Goal: Task Accomplishment & Management: Complete application form

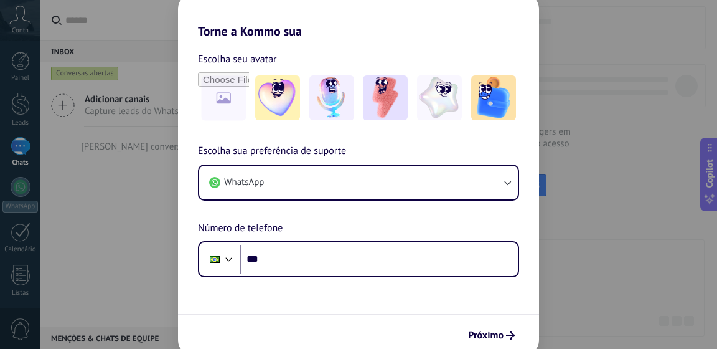
click at [623, 235] on div "Torne a Kommo sua Escolha seu avatar Escolha sua preferência de suporte WhatsAp…" at bounding box center [358, 174] width 717 height 349
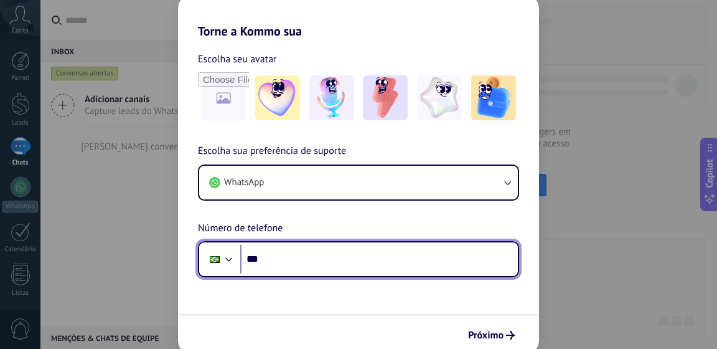
click at [348, 255] on input "***" at bounding box center [379, 259] width 278 height 29
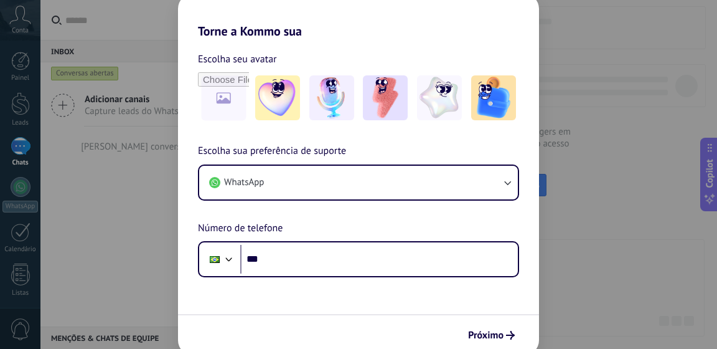
click at [144, 232] on div "Torne a Kommo sua Escolha seu avatar Escolha sua preferência de suporte WhatsAp…" at bounding box center [358, 174] width 717 height 349
click at [509, 330] on button "Próximo" at bounding box center [492, 334] width 58 height 21
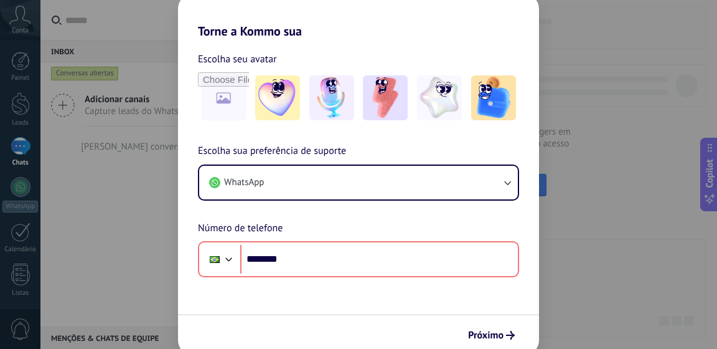
click at [25, 146] on div "Torne a Kommo sua Escolha seu avatar Escolha sua preferência de suporte WhatsAp…" at bounding box center [358, 174] width 717 height 349
click at [39, 113] on div "Torne a Kommo sua Escolha seu avatar Escolha sua preferência de suporte WhatsAp…" at bounding box center [358, 174] width 717 height 349
click at [37, 96] on div "Torne a Kommo sua Escolha seu avatar Escolha sua preferência de suporte WhatsAp…" at bounding box center [358, 174] width 717 height 349
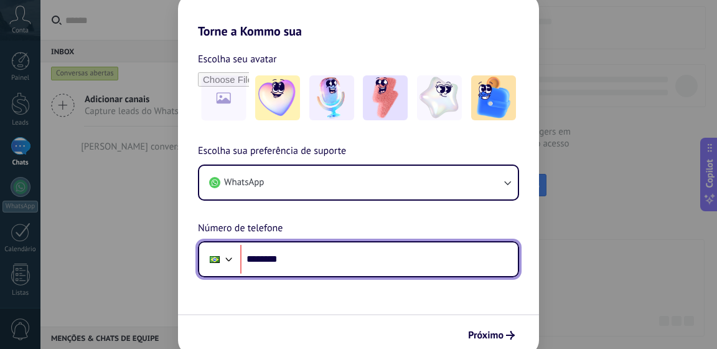
click at [295, 270] on input "********" at bounding box center [379, 259] width 278 height 29
click at [313, 254] on input "********" at bounding box center [379, 259] width 278 height 29
type input "**********"
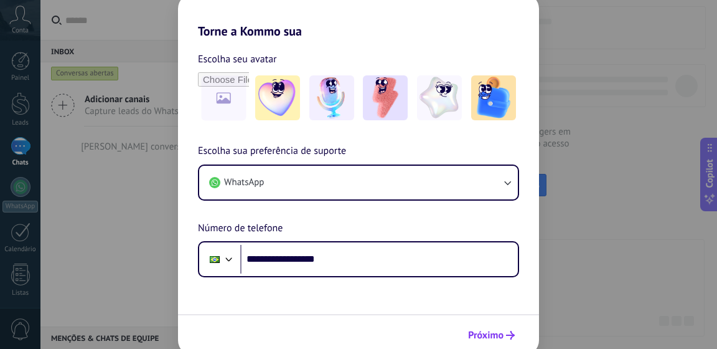
click at [490, 334] on span "Próximo" at bounding box center [485, 335] width 35 height 9
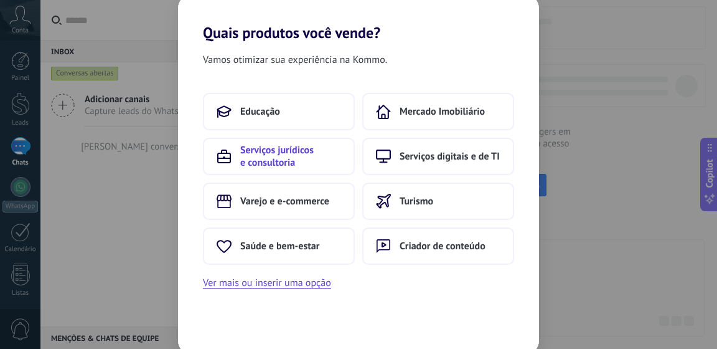
click at [288, 161] on span "Serviços jurídicos e consultoria" at bounding box center [290, 156] width 101 height 25
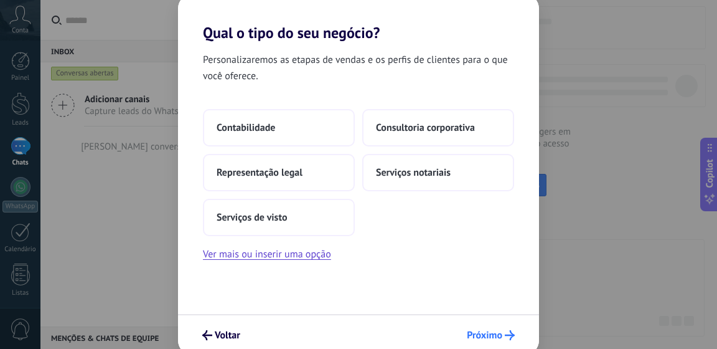
click at [486, 334] on span "Próximo" at bounding box center [484, 335] width 35 height 9
click at [315, 179] on button "Representação legal" at bounding box center [279, 172] width 152 height 37
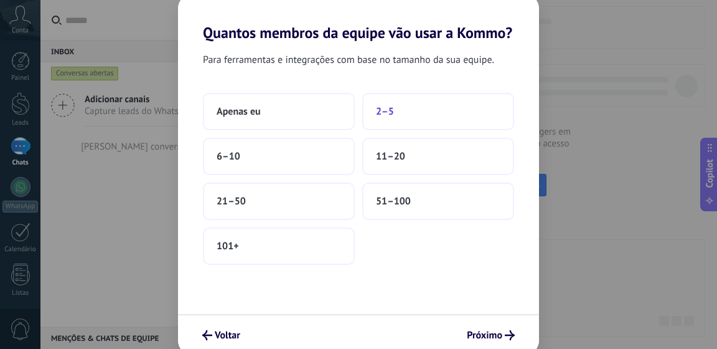
click at [389, 114] on span "2–5" at bounding box center [385, 111] width 18 height 12
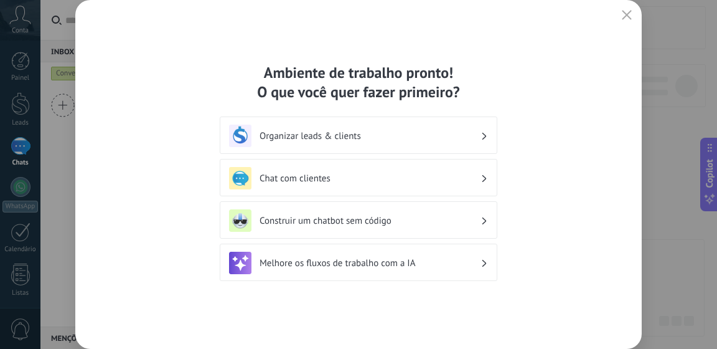
click at [366, 136] on h3 "Organizar leads & clients" at bounding box center [370, 136] width 221 height 12
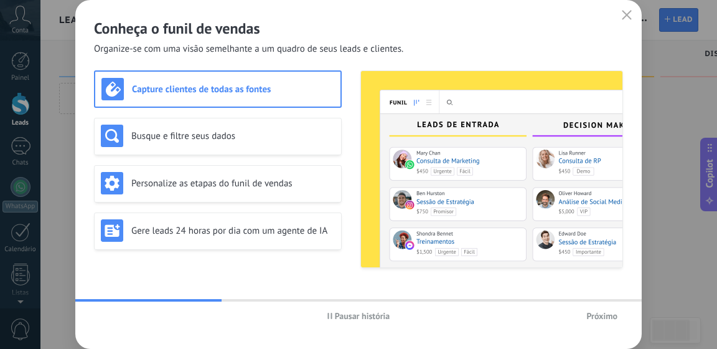
click at [594, 319] on span "Próximo" at bounding box center [602, 315] width 31 height 9
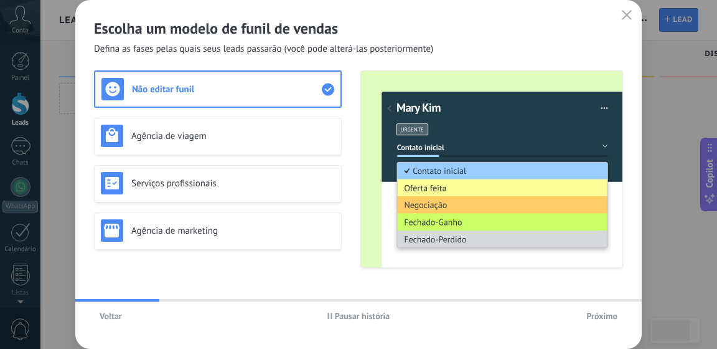
click at [593, 318] on span "Próximo" at bounding box center [602, 315] width 31 height 9
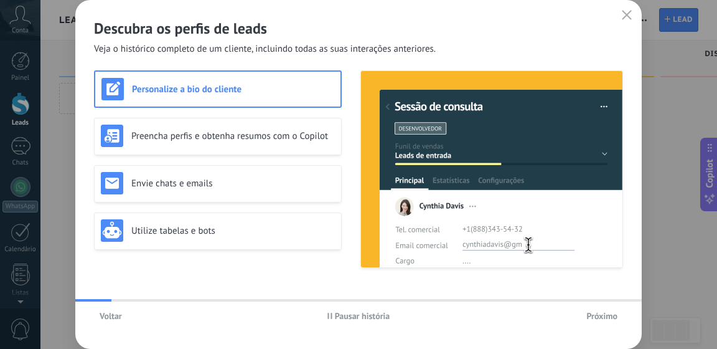
click at [593, 318] on span "Próximo" at bounding box center [602, 315] width 31 height 9
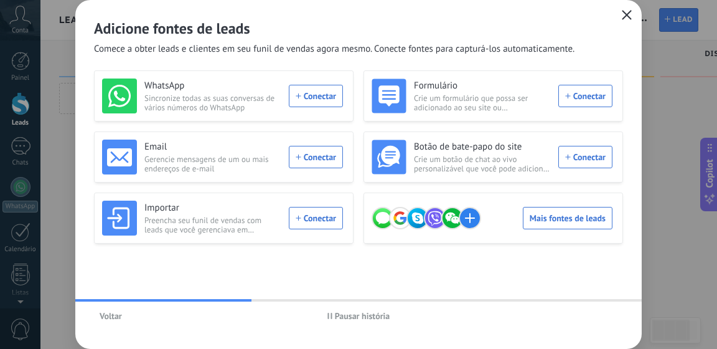
click at [624, 16] on icon "button" at bounding box center [627, 15] width 10 height 10
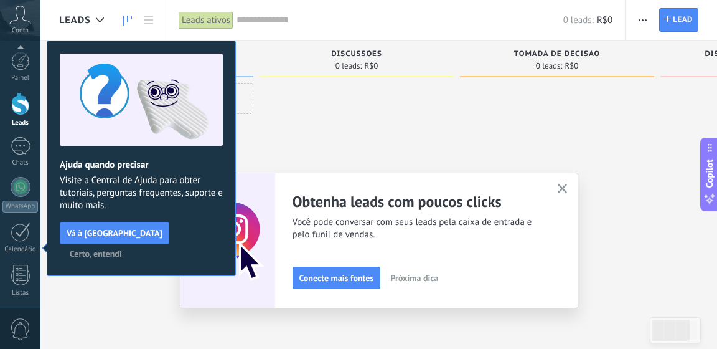
scroll to position [171, 0]
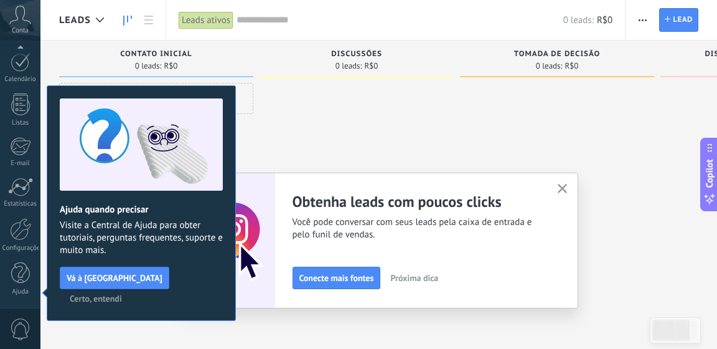
click at [564, 186] on icon "button" at bounding box center [562, 188] width 9 height 9
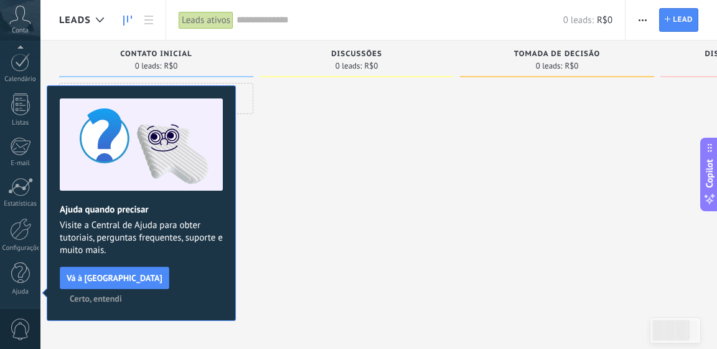
click at [122, 294] on span "Certo, entendi" at bounding box center [96, 298] width 52 height 9
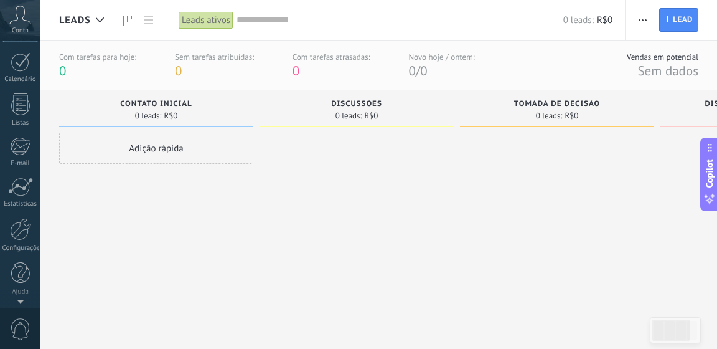
scroll to position [0, 0]
click at [23, 67] on div at bounding box center [20, 61] width 19 height 19
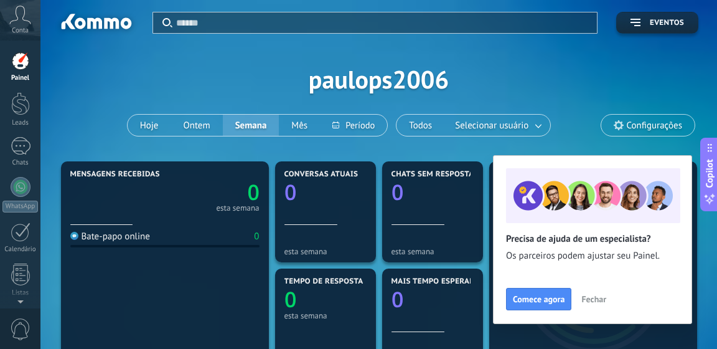
click at [594, 301] on span "Fechar" at bounding box center [594, 299] width 25 height 9
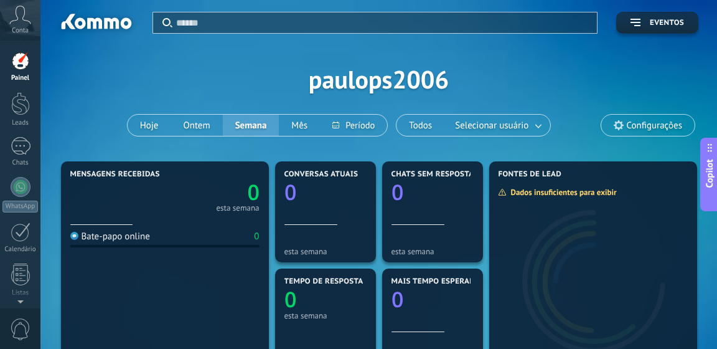
click at [23, 31] on span "Conta" at bounding box center [20, 31] width 17 height 8
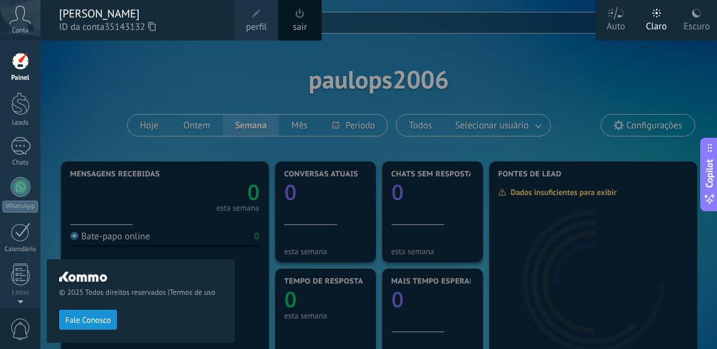
click at [303, 24] on link "sair" at bounding box center [300, 28] width 14 height 14
